Goal: Task Accomplishment & Management: Manage account settings

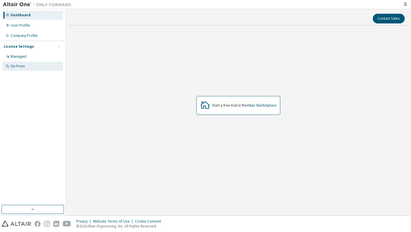
click at [37, 64] on div "On Prem" at bounding box center [32, 66] width 61 height 9
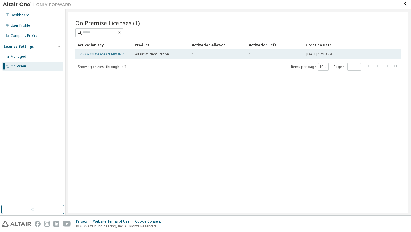
click at [108, 53] on link "L7G22-48EWQ-5O2LI-8V3NV" at bounding box center [101, 54] width 46 height 5
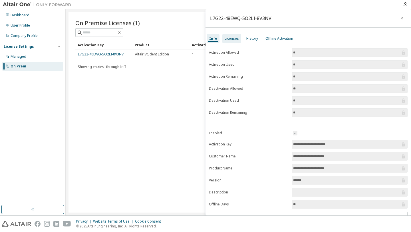
click at [233, 40] on div "Licenses" at bounding box center [232, 38] width 14 height 5
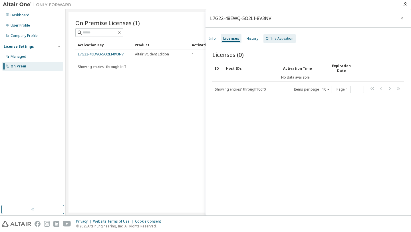
click at [274, 37] on div "Offline Activation" at bounding box center [280, 38] width 28 height 5
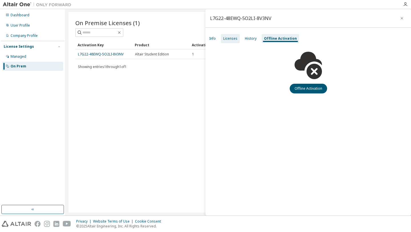
click at [239, 40] on div "Licenses" at bounding box center [230, 38] width 19 height 9
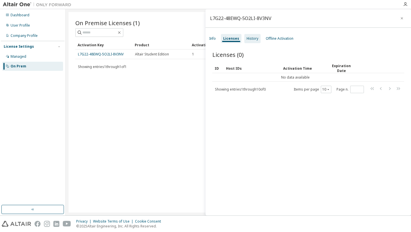
click at [255, 39] on div "History" at bounding box center [253, 38] width 12 height 5
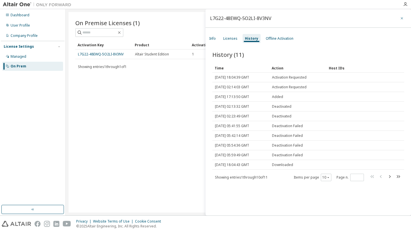
click at [401, 18] on icon "button" at bounding box center [402, 18] width 2 height 2
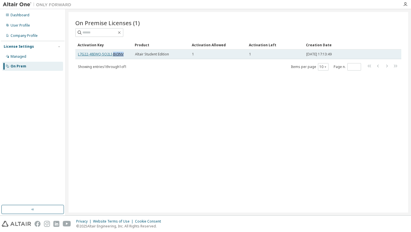
drag, startPoint x: 119, startPoint y: 54, endPoint x: 111, endPoint y: 53, distance: 8.6
click at [111, 53] on link "L7G22-48EWQ-5O2LI-8V3NV" at bounding box center [101, 54] width 46 height 5
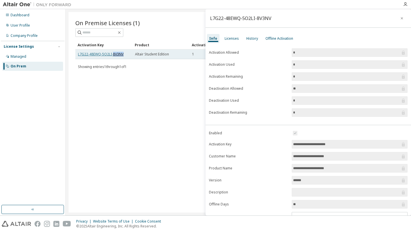
click at [111, 53] on link "L7G22-48EWQ-5O2LI-8V3NV" at bounding box center [101, 54] width 46 height 5
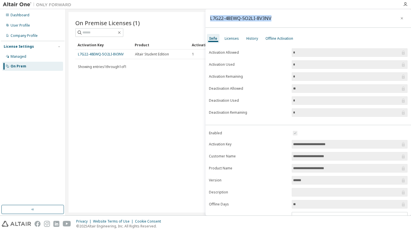
drag, startPoint x: 274, startPoint y: 20, endPoint x: 206, endPoint y: 20, distance: 67.9
click at [206, 20] on div "L7G22-48EWQ-5O2LI-8V3NV" at bounding box center [309, 18] width 206 height 19
copy div "L7G22-48EWQ-5O2LI-8V3NV"
click at [190, 85] on div "On Premise Licenses (1) Clear Load Save Save As Field Operator Value Select fil…" at bounding box center [239, 112] width 340 height 200
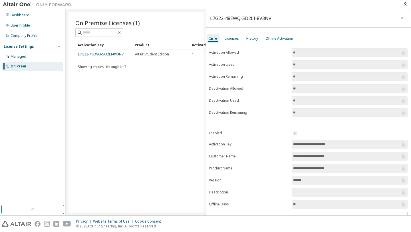
click at [401, 18] on icon "button" at bounding box center [402, 18] width 4 height 5
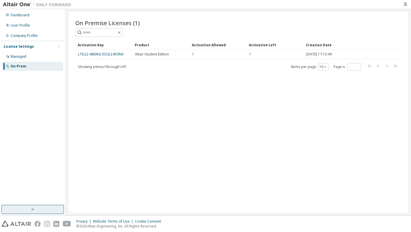
click at [26, 210] on button "button" at bounding box center [32, 209] width 63 height 9
